Goal: Information Seeking & Learning: Learn about a topic

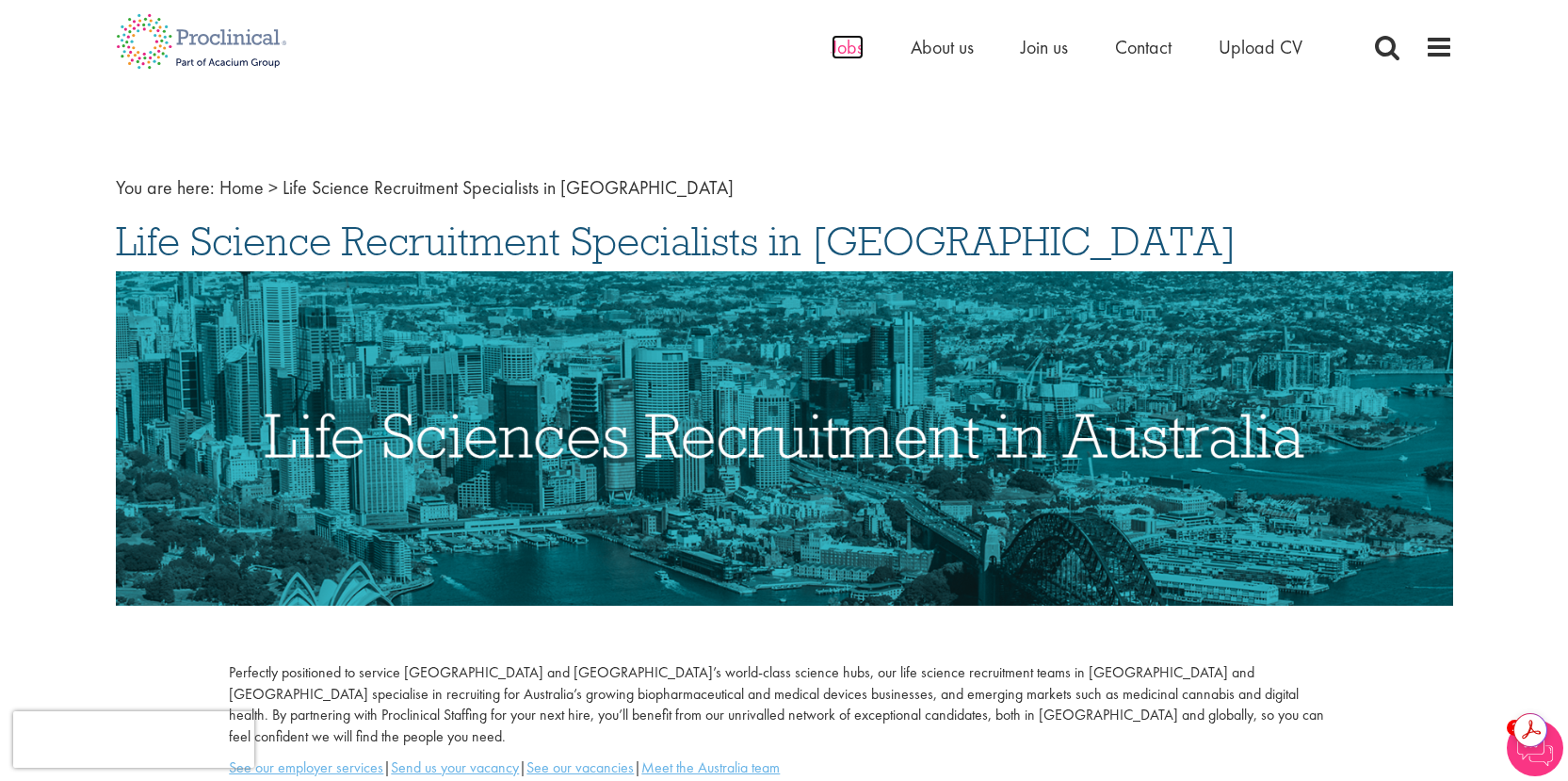
click at [845, 52] on span "Jobs" at bounding box center [847, 47] width 32 height 25
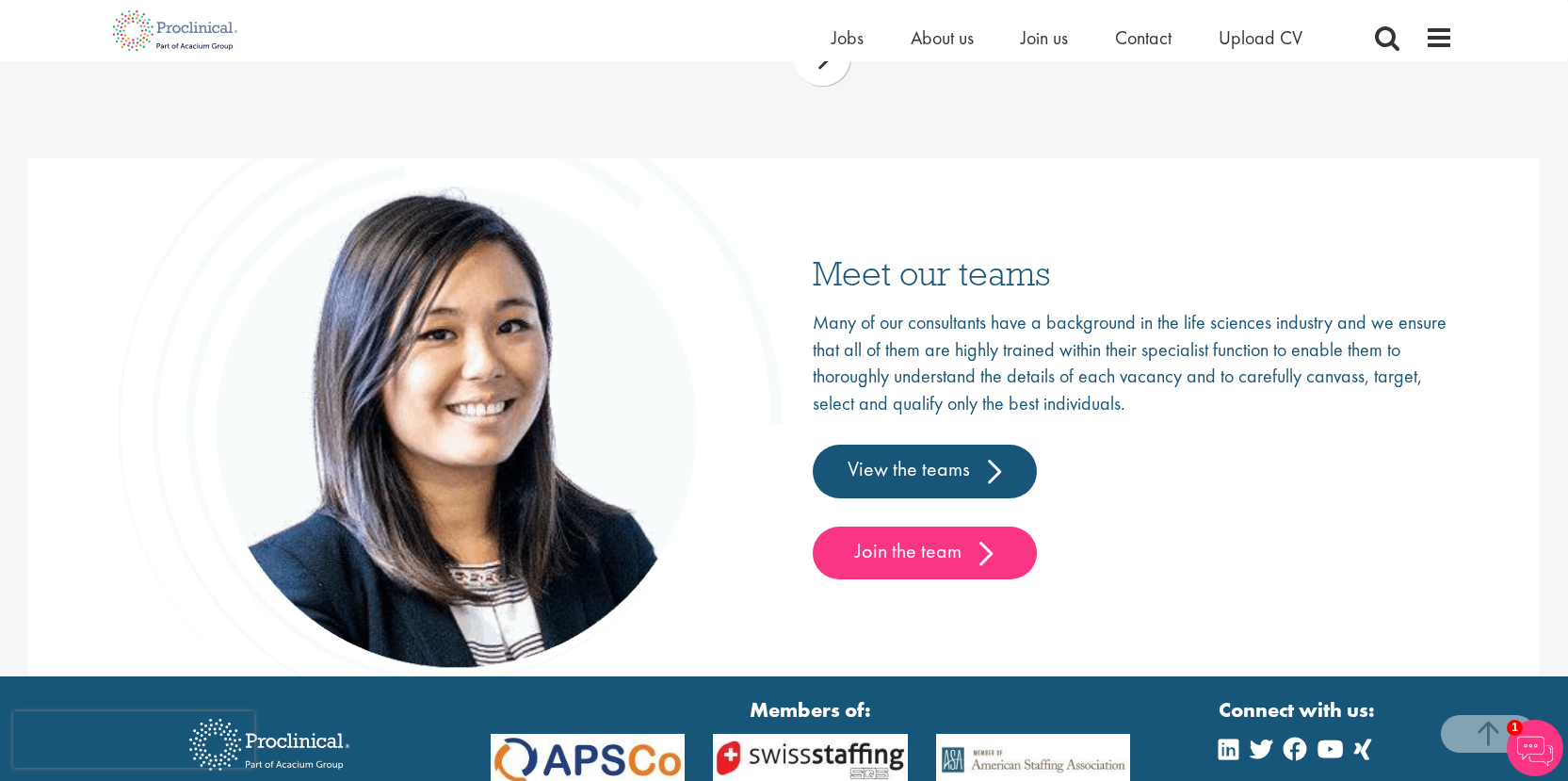
scroll to position [2828, 0]
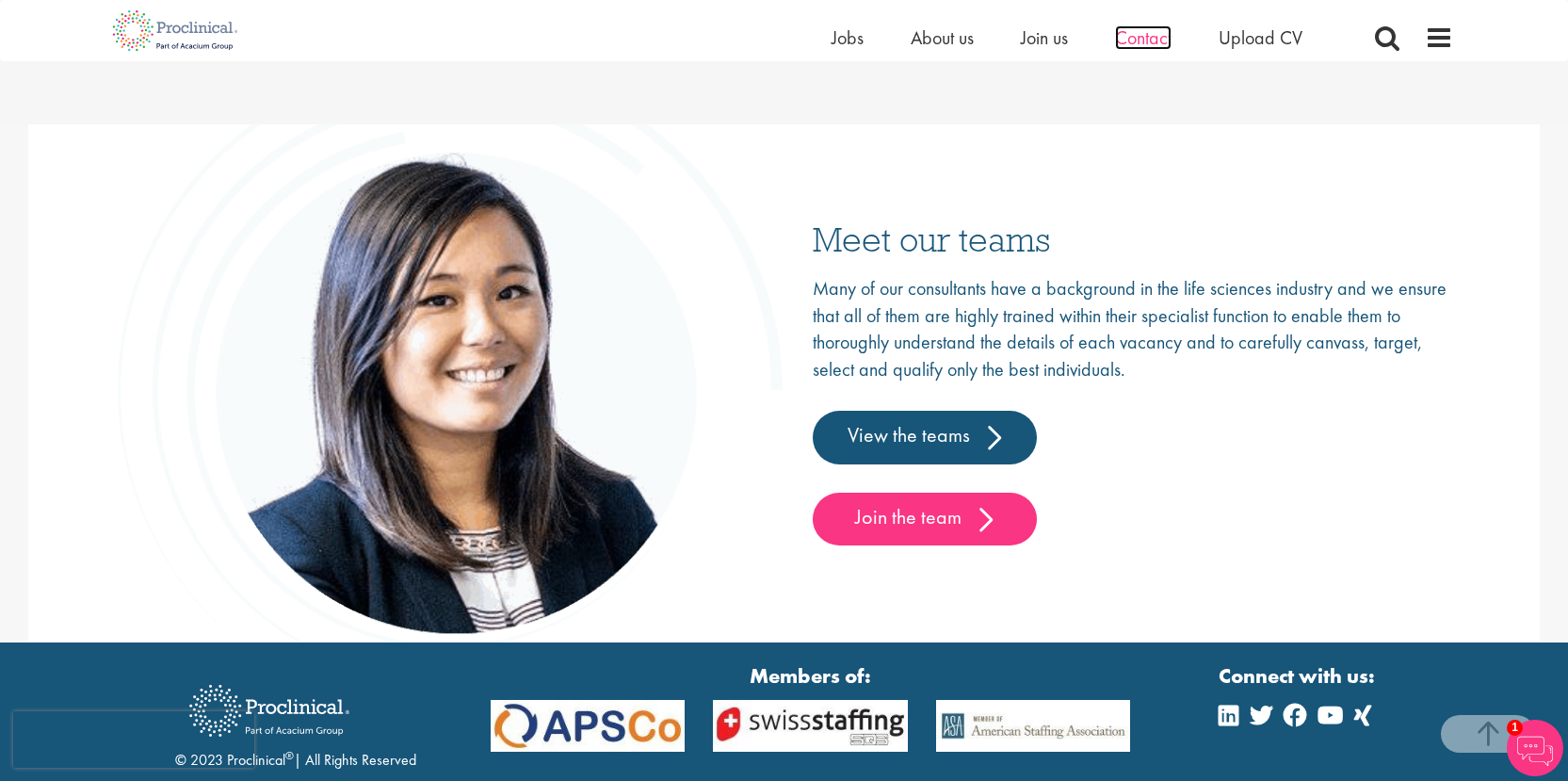
click at [1148, 38] on span "Contact" at bounding box center [1143, 37] width 57 height 25
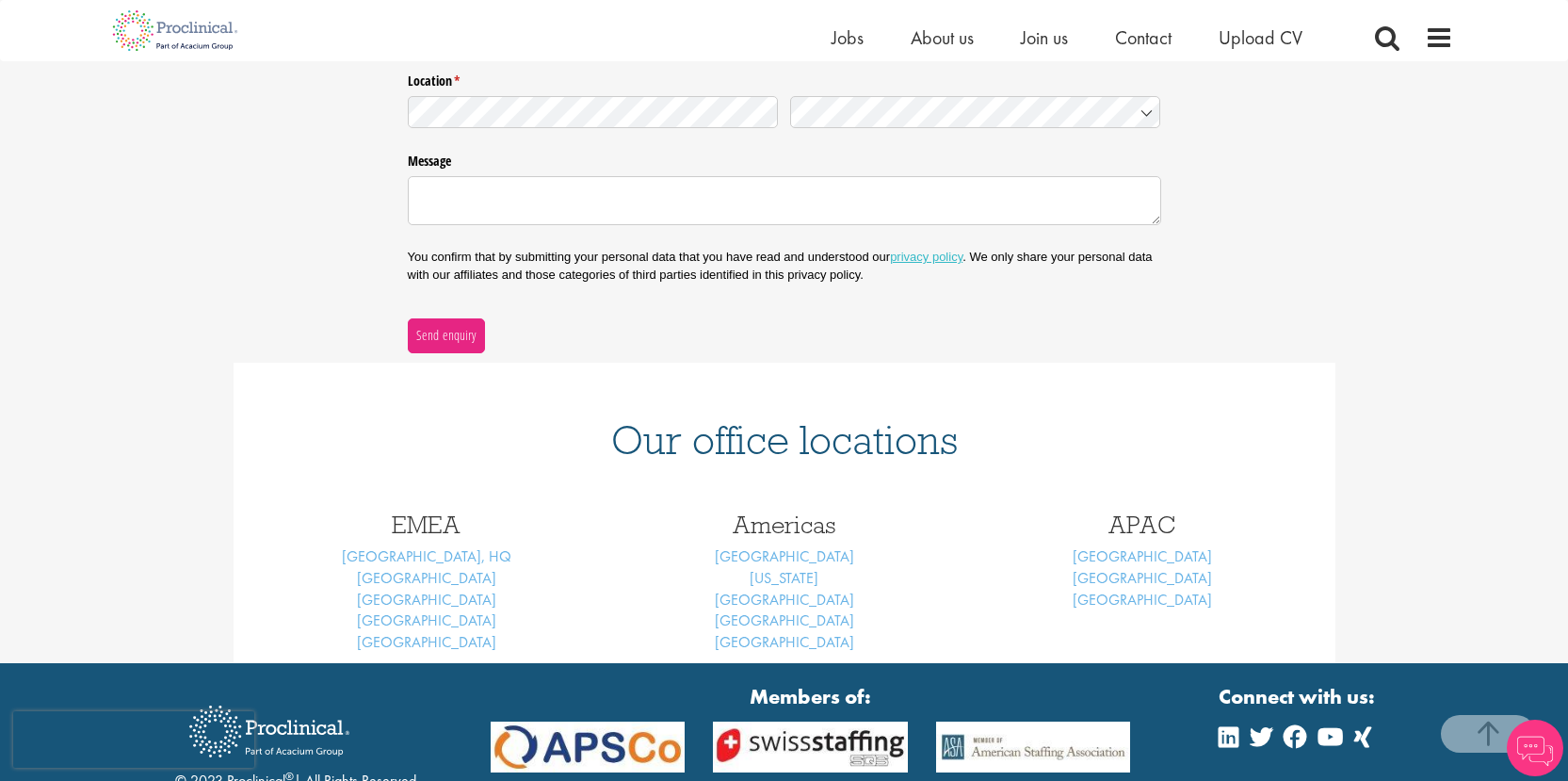
scroll to position [637, 0]
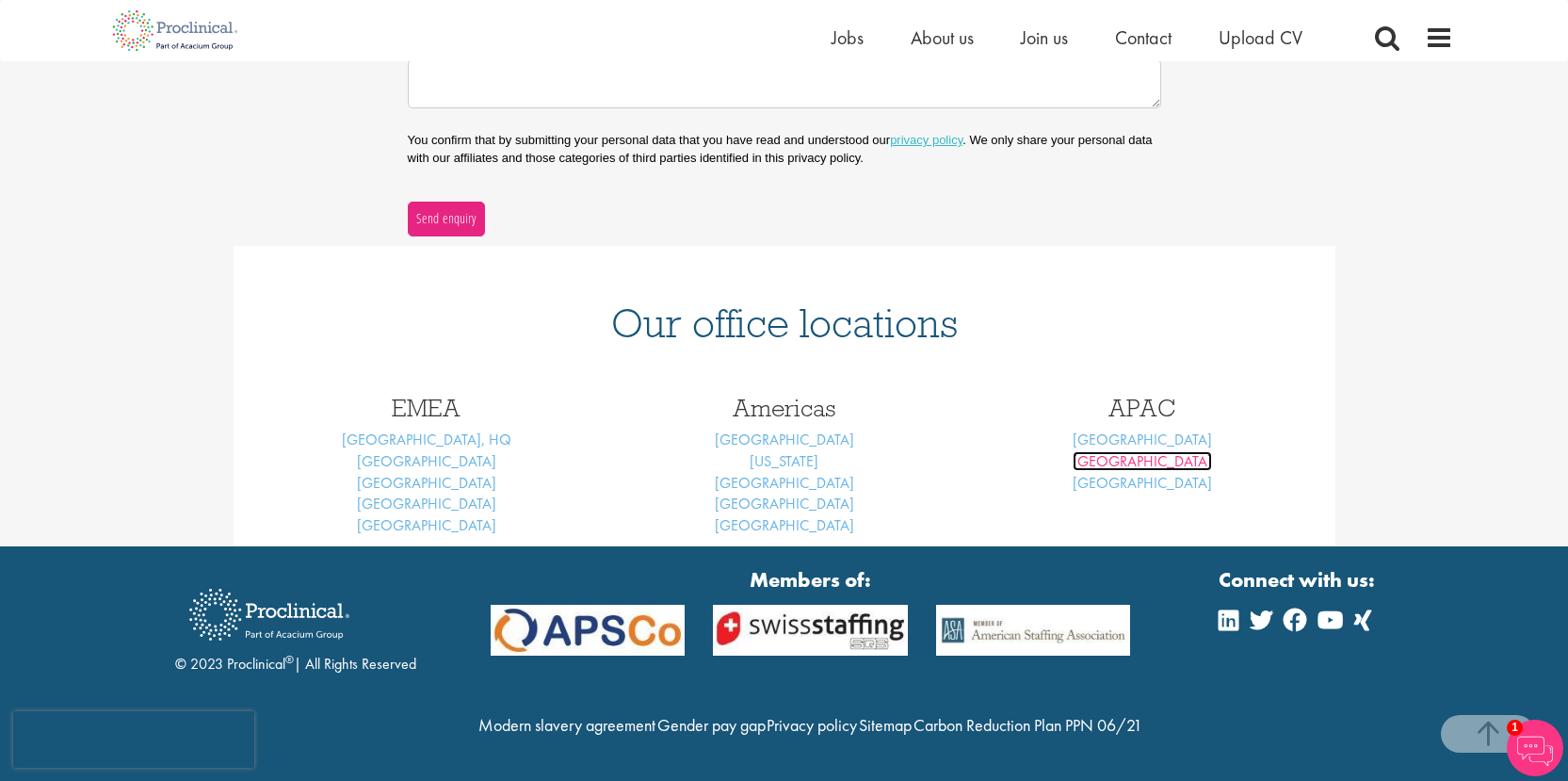
click at [1138, 451] on link "[GEOGRAPHIC_DATA]" at bounding box center [1142, 461] width 139 height 20
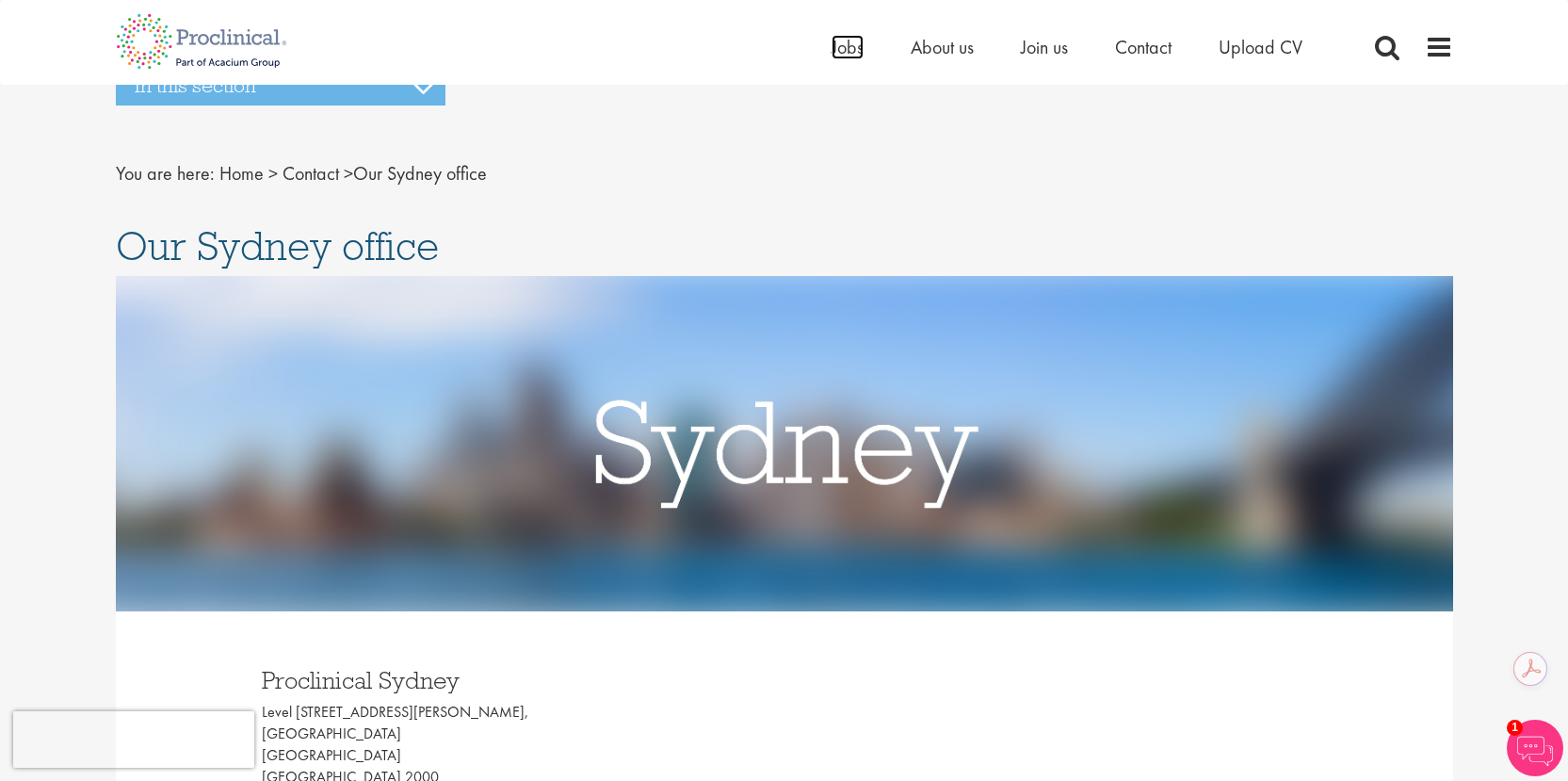
drag, startPoint x: 845, startPoint y: 52, endPoint x: 843, endPoint y: 63, distance: 11.2
click at [845, 52] on span "Jobs" at bounding box center [847, 47] width 32 height 25
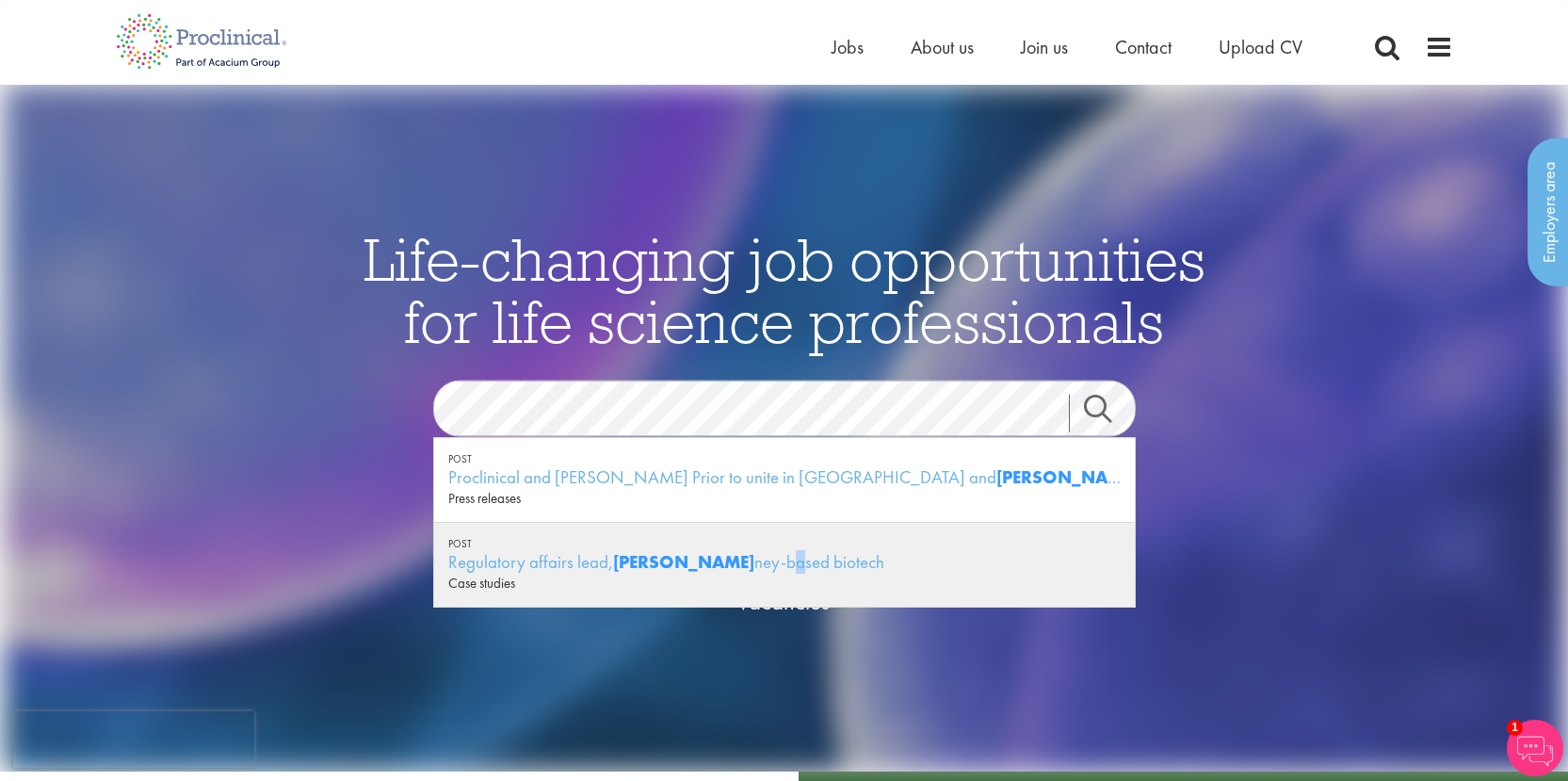
click at [693, 562] on div "Regulatory affairs lead, Syd ney-based biotech" at bounding box center [784, 562] width 673 height 24
